Goal: Check status: Check status

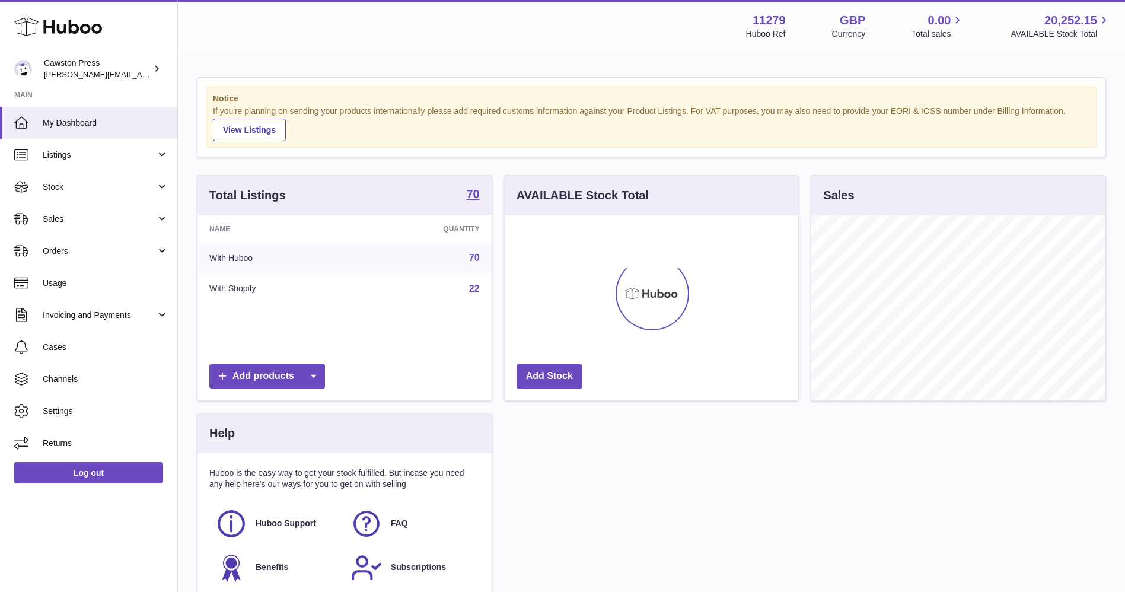
scroll to position [185, 294]
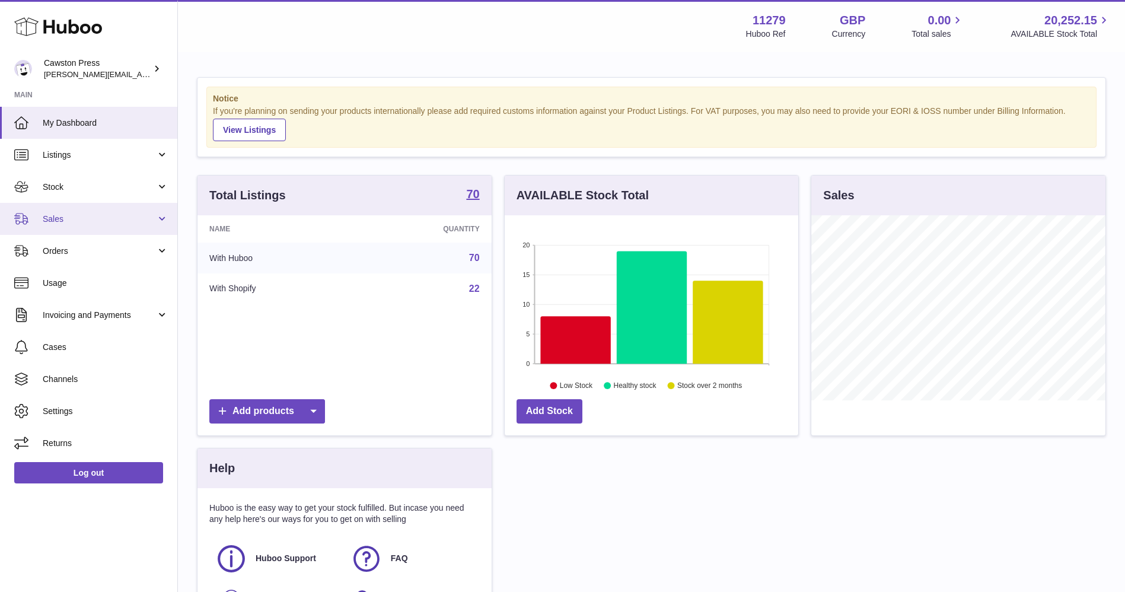
click at [68, 210] on link "Sales" at bounding box center [88, 219] width 177 height 32
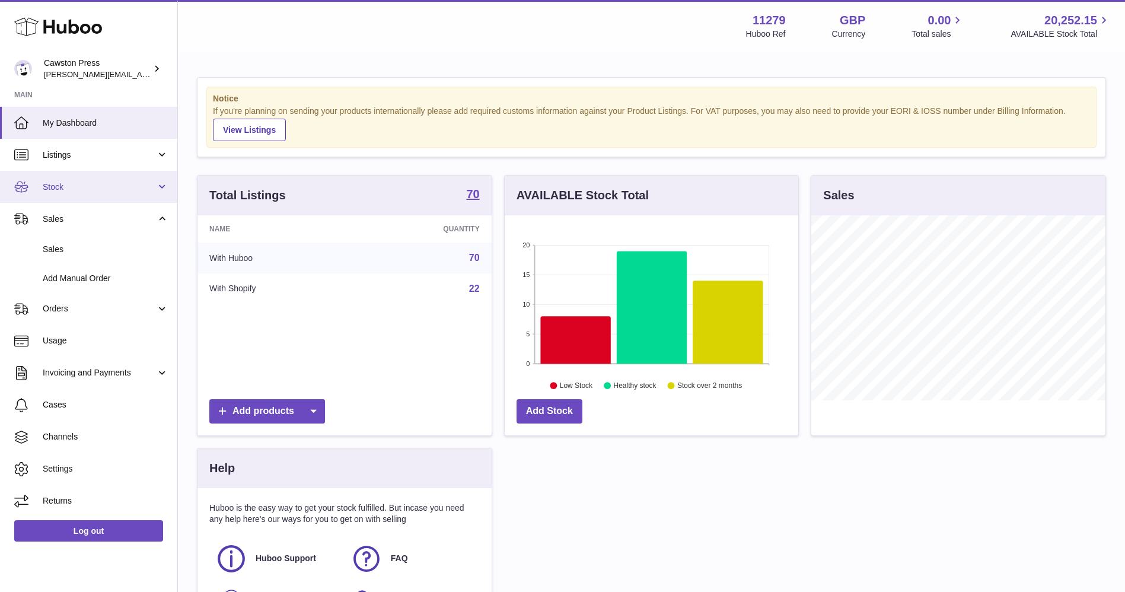
click at [87, 178] on link "Stock" at bounding box center [88, 187] width 177 height 32
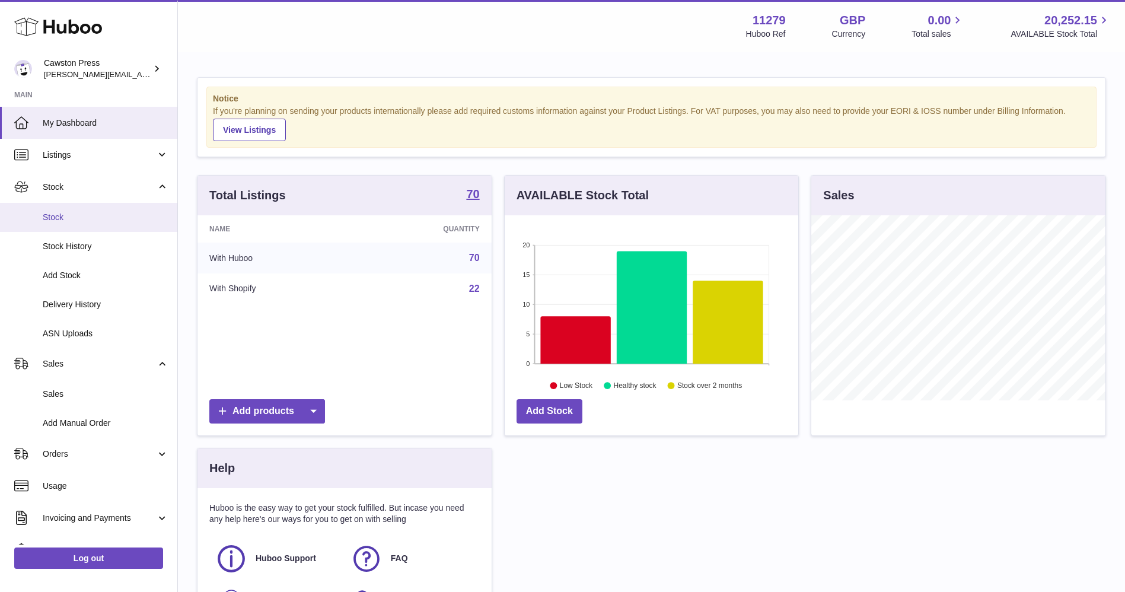
click at [71, 214] on span "Stock" at bounding box center [106, 217] width 126 height 11
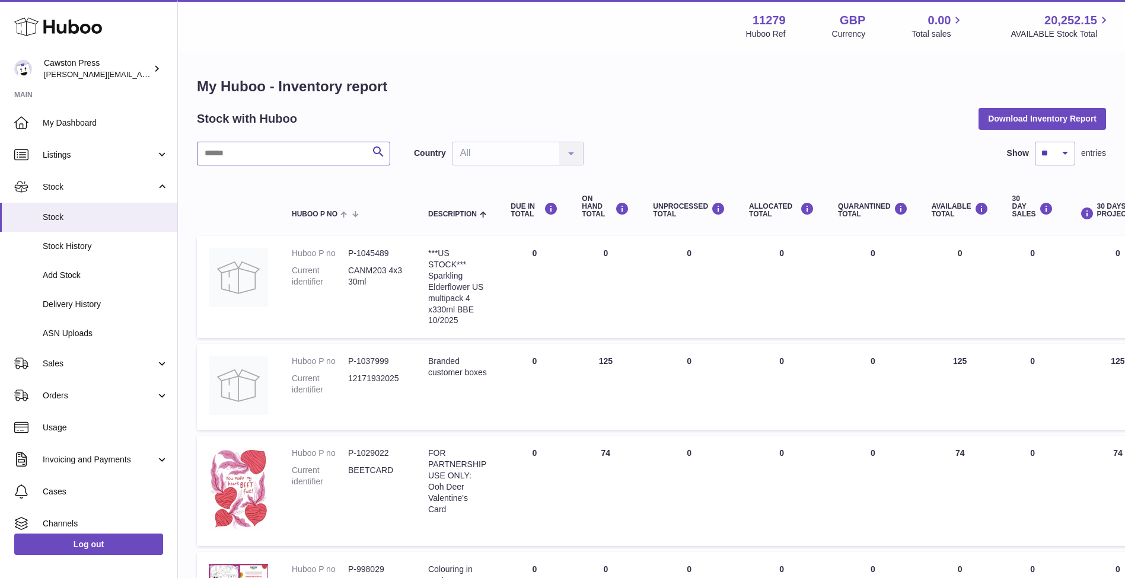
click at [292, 156] on input "text" at bounding box center [293, 154] width 193 height 24
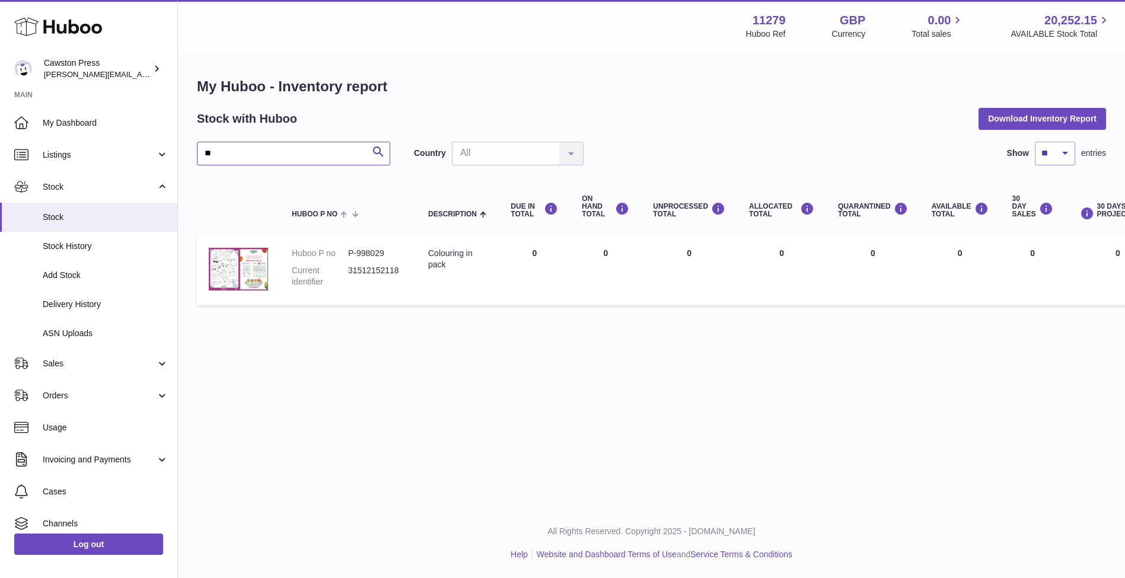
type input "**"
